Goal: Information Seeking & Learning: Check status

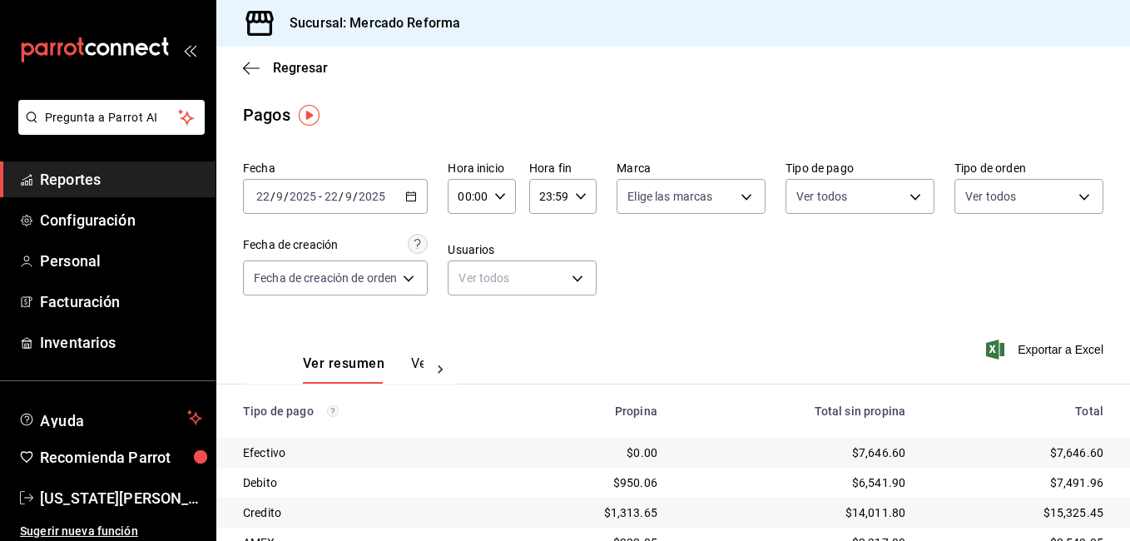
click at [718, 275] on div "Fecha [DATE] [DATE] - [DATE] [DATE] Hora inicio 00:00 Hora inicio Hora fin 23:5…" at bounding box center [673, 234] width 861 height 161
click at [72, 190] on span "Reportes" at bounding box center [121, 179] width 162 height 22
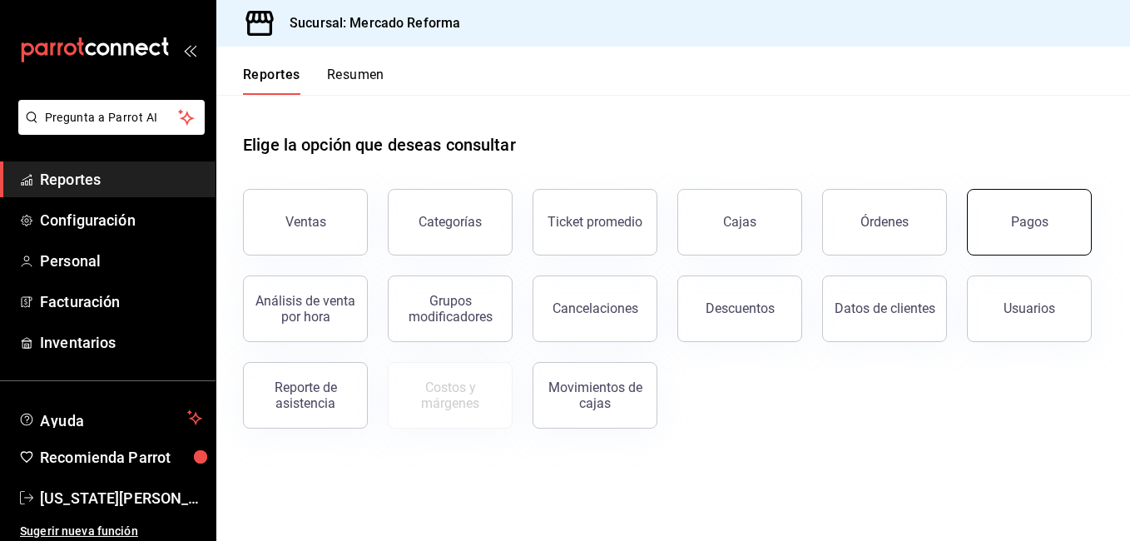
click at [1025, 221] on div "Pagos" at bounding box center [1029, 222] width 37 height 16
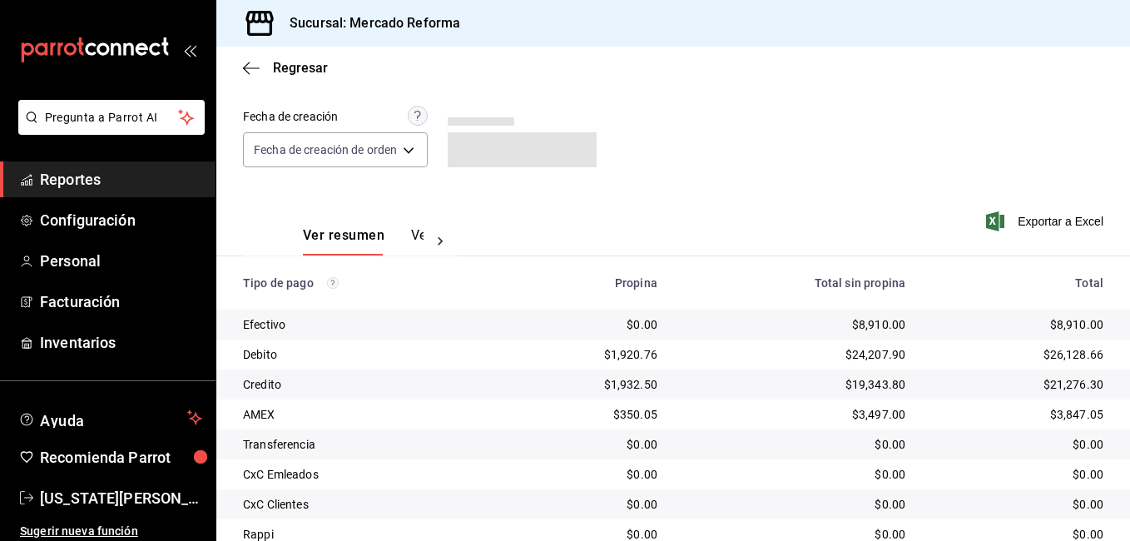
scroll to position [224, 0]
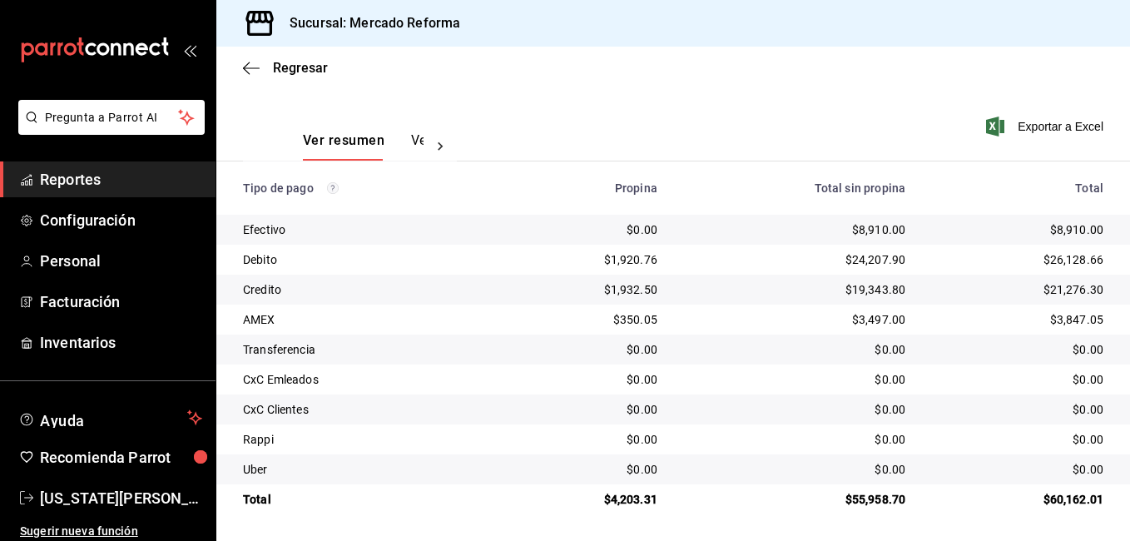
click at [1090, 229] on td "$8,910.00" at bounding box center [1024, 230] width 211 height 30
drag, startPoint x: 1095, startPoint y: 225, endPoint x: 1046, endPoint y: 228, distance: 49.2
click at [1046, 228] on td "$8,910.00" at bounding box center [1024, 230] width 211 height 30
drag, startPoint x: 1046, startPoint y: 228, endPoint x: 1065, endPoint y: 226, distance: 19.3
copy div "8,910.00"
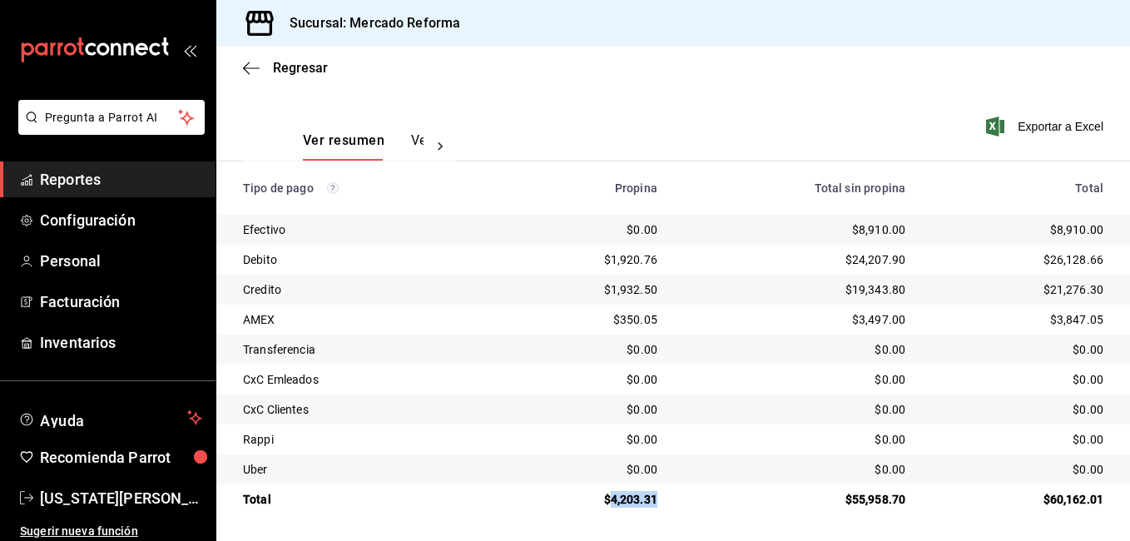
drag, startPoint x: 651, startPoint y: 496, endPoint x: 608, endPoint y: 509, distance: 45.3
click at [608, 509] on td "$4,203.31" at bounding box center [586, 499] width 169 height 30
drag, startPoint x: 608, startPoint y: 509, endPoint x: 614, endPoint y: 502, distance: 10.0
copy div "4,203.31"
click at [60, 186] on span "Reportes" at bounding box center [121, 179] width 162 height 22
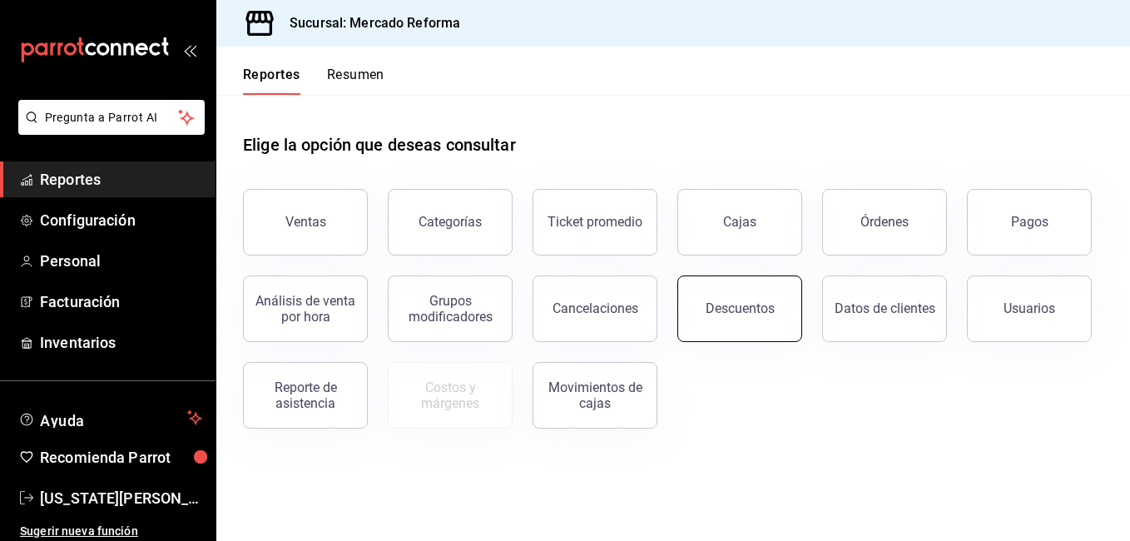
click at [766, 326] on button "Descuentos" at bounding box center [740, 308] width 125 height 67
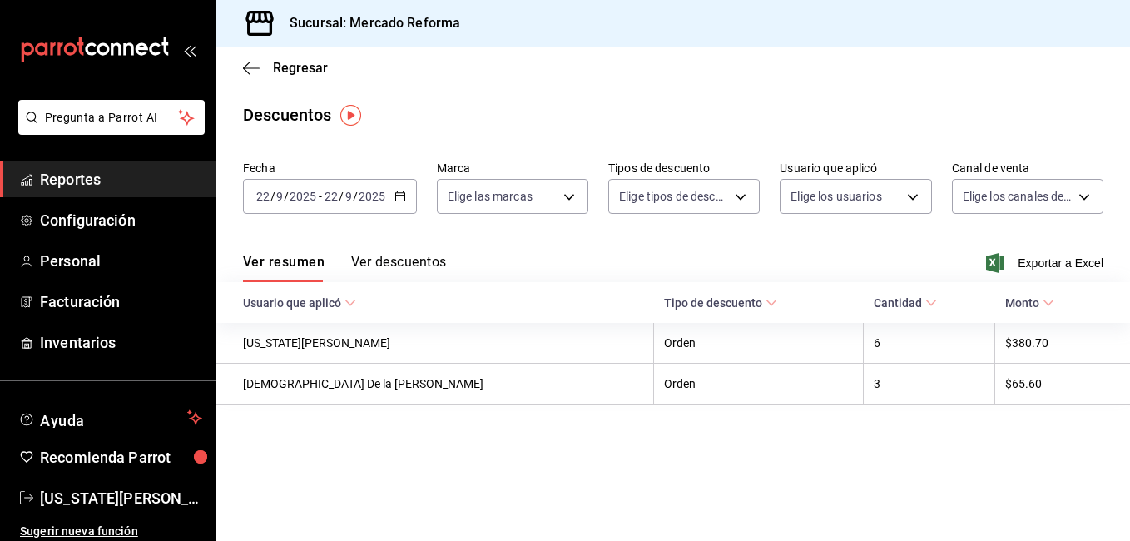
click at [618, 256] on div "Ver resumen Ver descuentos Exportar a Excel" at bounding box center [673, 258] width 914 height 48
click at [73, 176] on span "Reportes" at bounding box center [121, 179] width 162 height 22
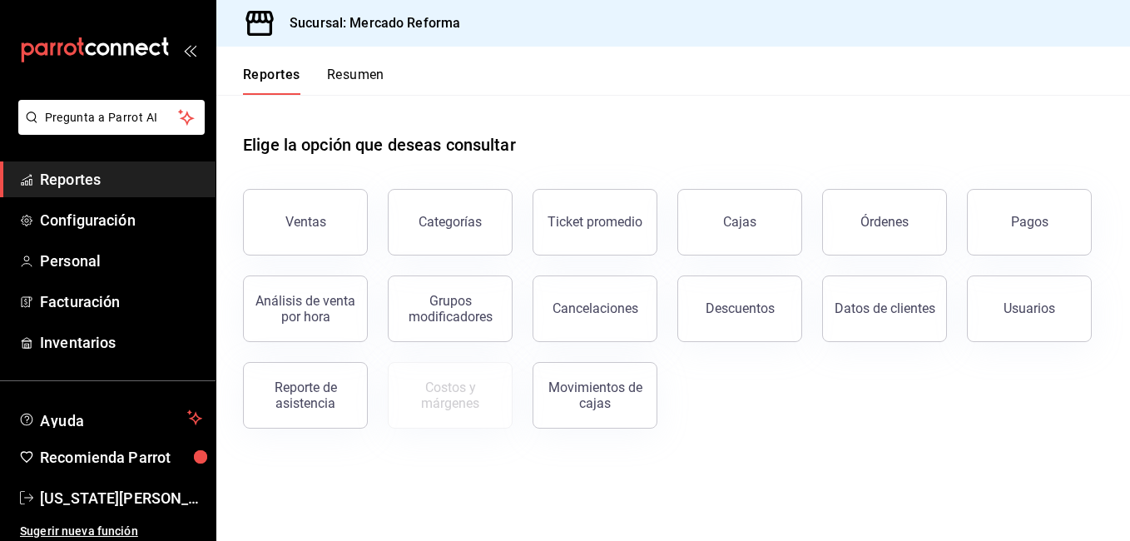
click at [754, 481] on main "Elige la opción que deseas consultar Ventas Categorías Ticket promedio Cajas Ór…" at bounding box center [673, 318] width 914 height 446
click at [734, 479] on main "Elige la opción que deseas consultar Ventas Categorías Ticket promedio Cajas Ór…" at bounding box center [673, 318] width 914 height 446
